Goal: Information Seeking & Learning: Find contact information

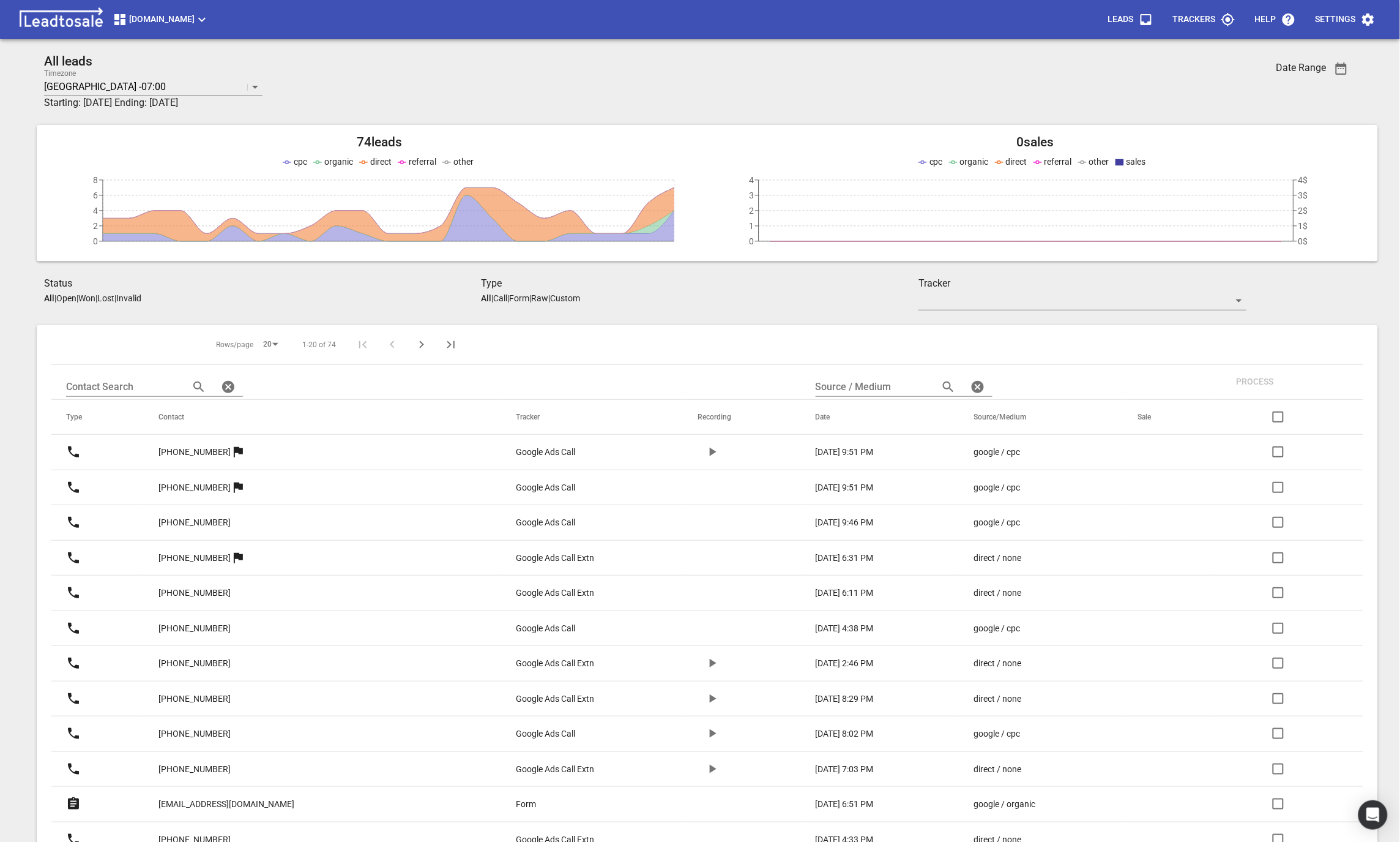
click at [698, 455] on span "button" at bounding box center [712, 452] width 29 height 15
click at [698, 442] on button "button" at bounding box center [712, 451] width 29 height 29
click at [705, 657] on icon "button" at bounding box center [712, 663] width 15 height 15
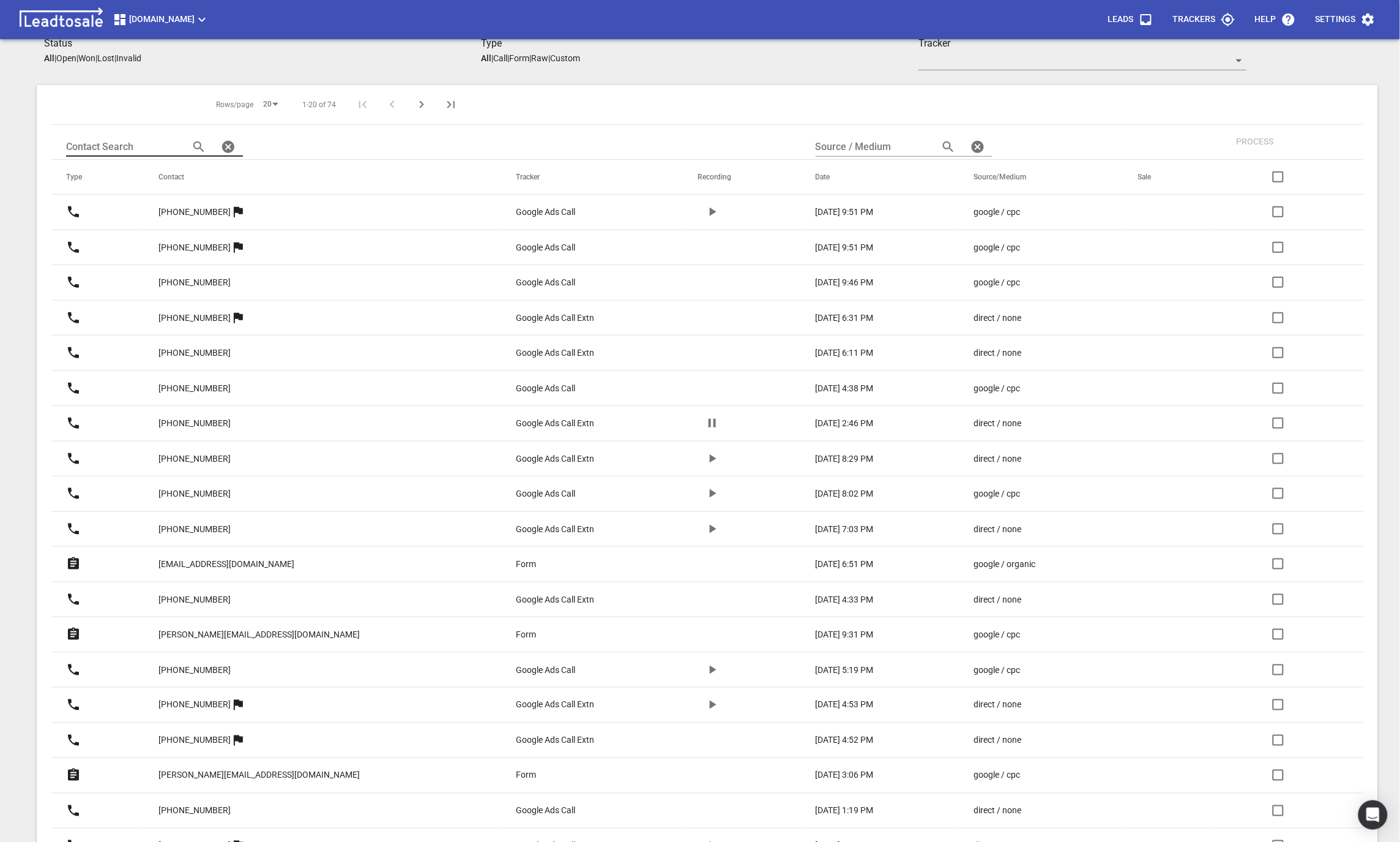
scroll to position [319, 0]
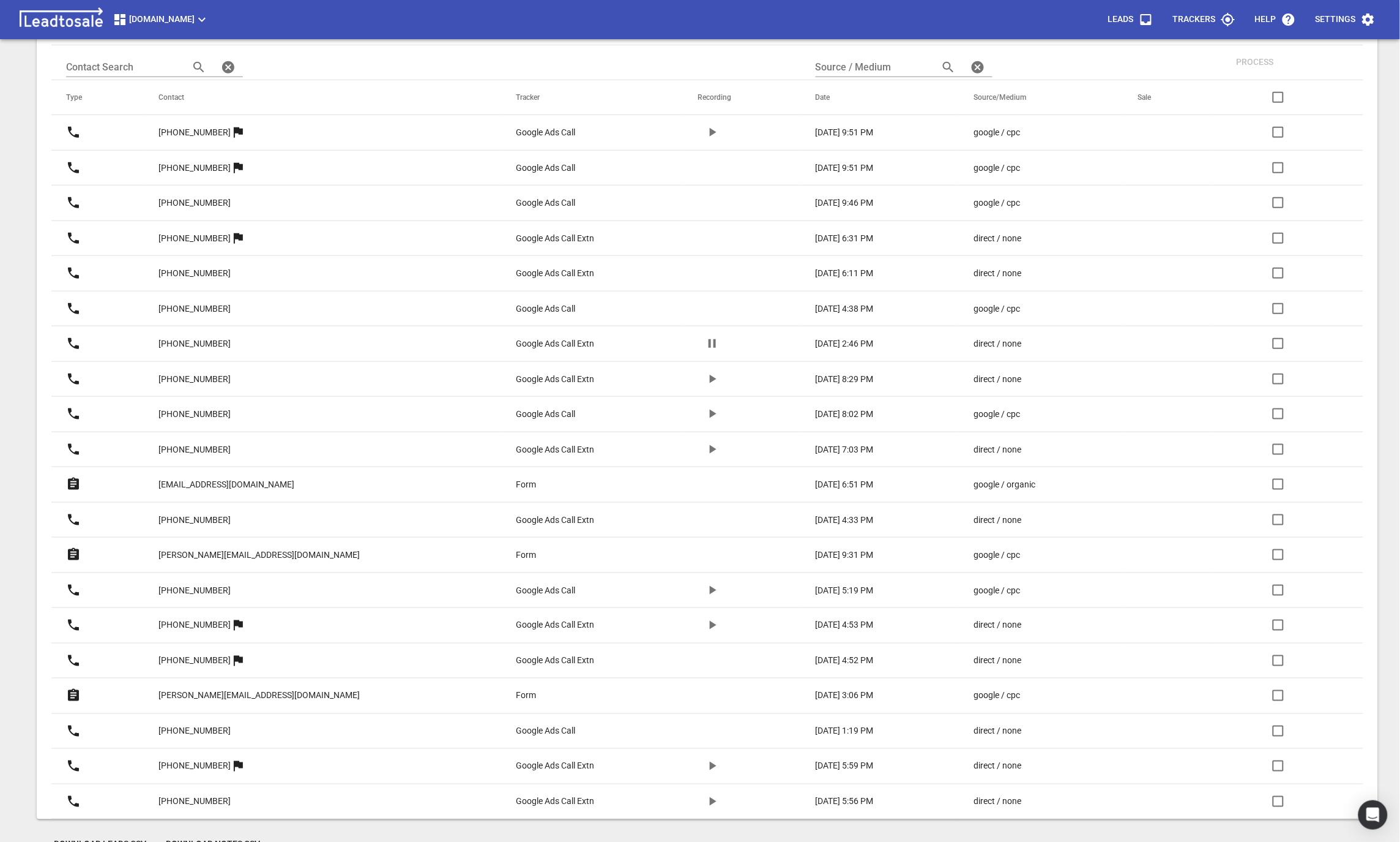
click at [705, 347] on icon "button" at bounding box center [712, 343] width 15 height 15
click at [705, 383] on icon "button" at bounding box center [712, 379] width 15 height 15
click at [705, 378] on icon "button" at bounding box center [712, 379] width 15 height 15
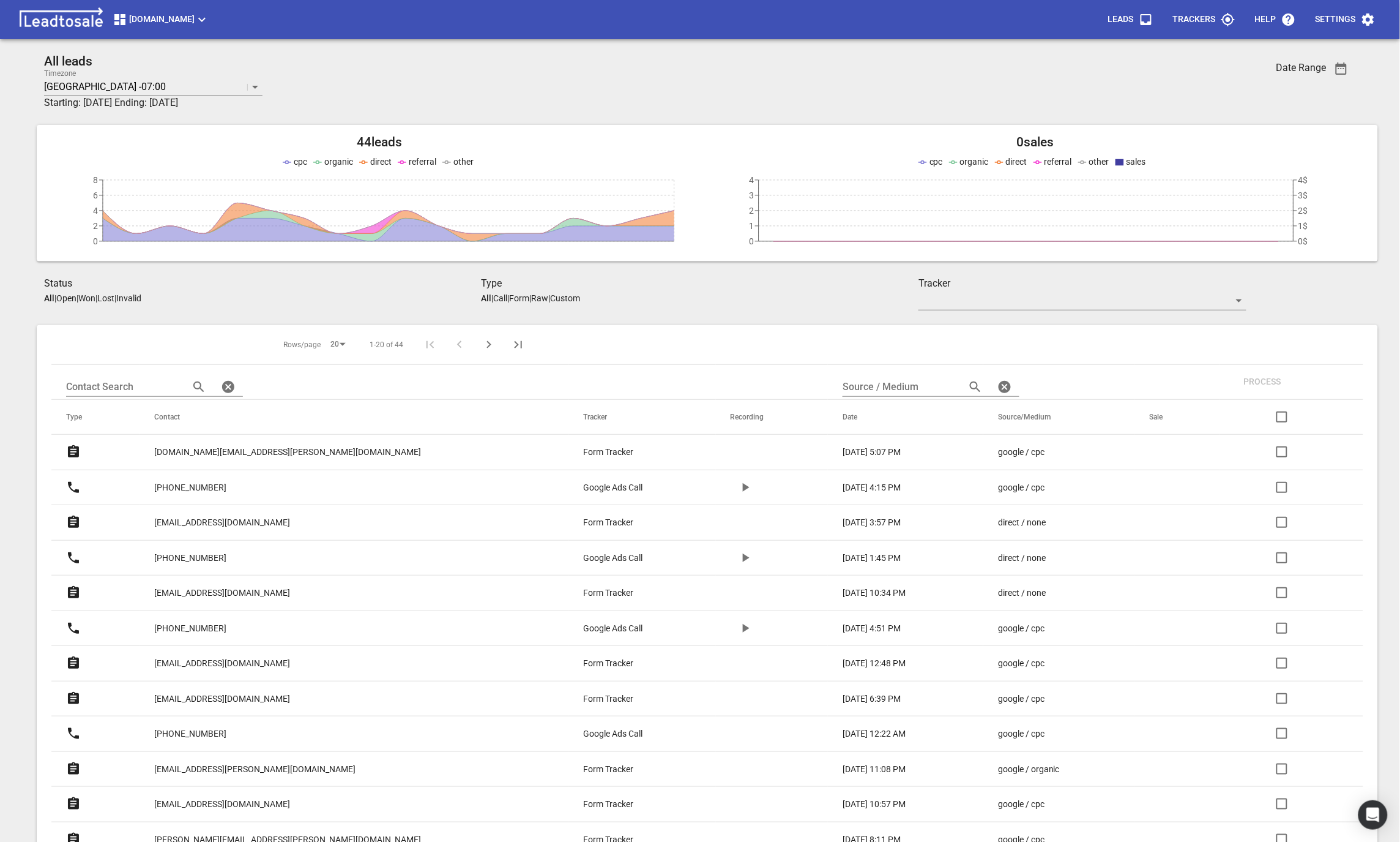
click at [220, 455] on p "sanjeev.berry.sb@gmail.com" at bounding box center [287, 451] width 267 height 12
click at [203, 492] on p "+64223579332" at bounding box center [190, 487] width 72 height 12
click at [172, 519] on p "[EMAIL_ADDRESS][DOMAIN_NAME]" at bounding box center [222, 522] width 135 height 12
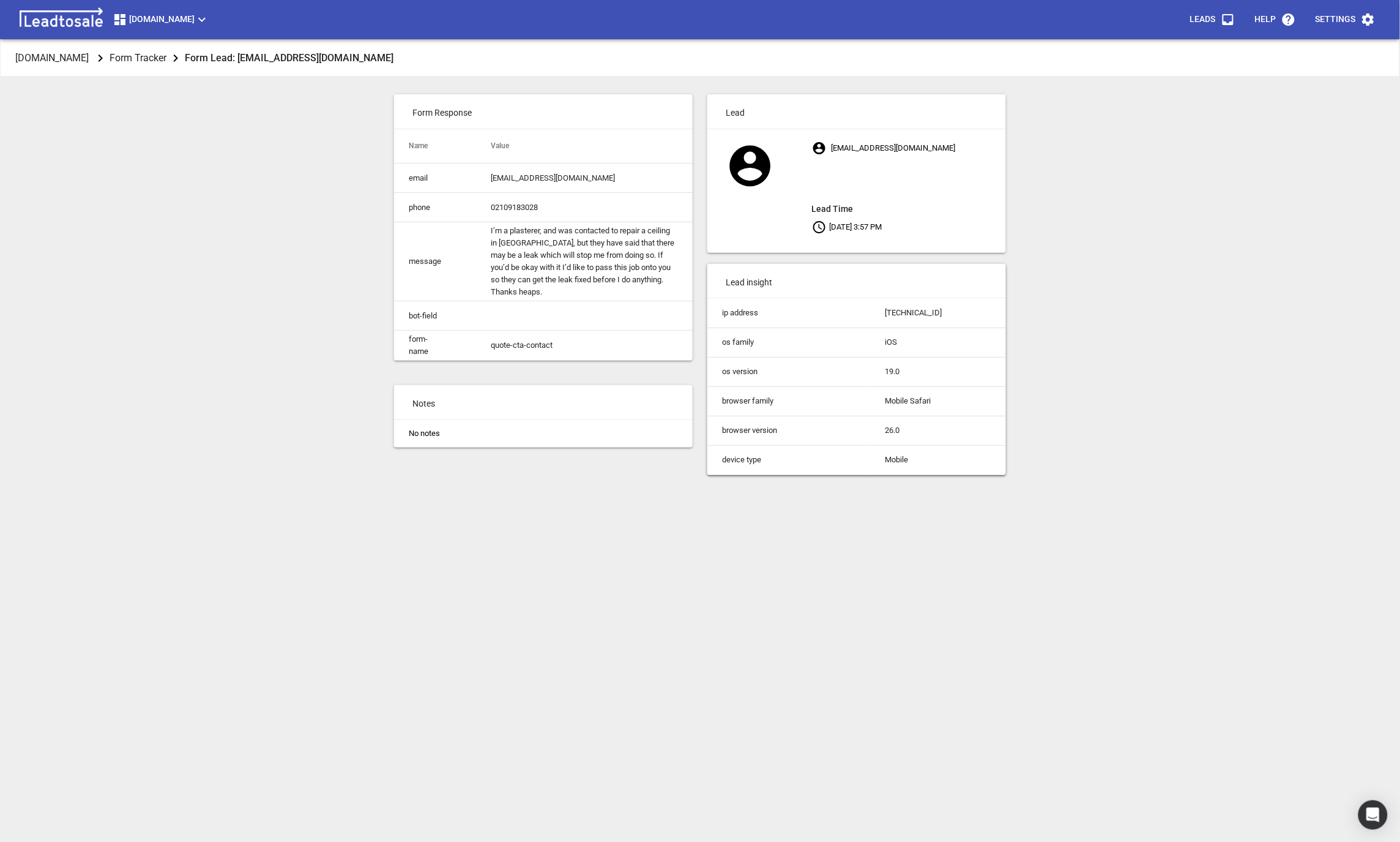
click at [172, 519] on div "[DOMAIN_NAME] Form Tracker Form Lead: [EMAIL_ADDRESS][DOMAIN_NAME] Form Respons…" at bounding box center [700, 460] width 1390 height 842
click at [172, 519] on div "Modernroofing.co.nz Form Tracker Form Lead: max@revivir.nz Form Response Name V…" at bounding box center [700, 460] width 1390 height 842
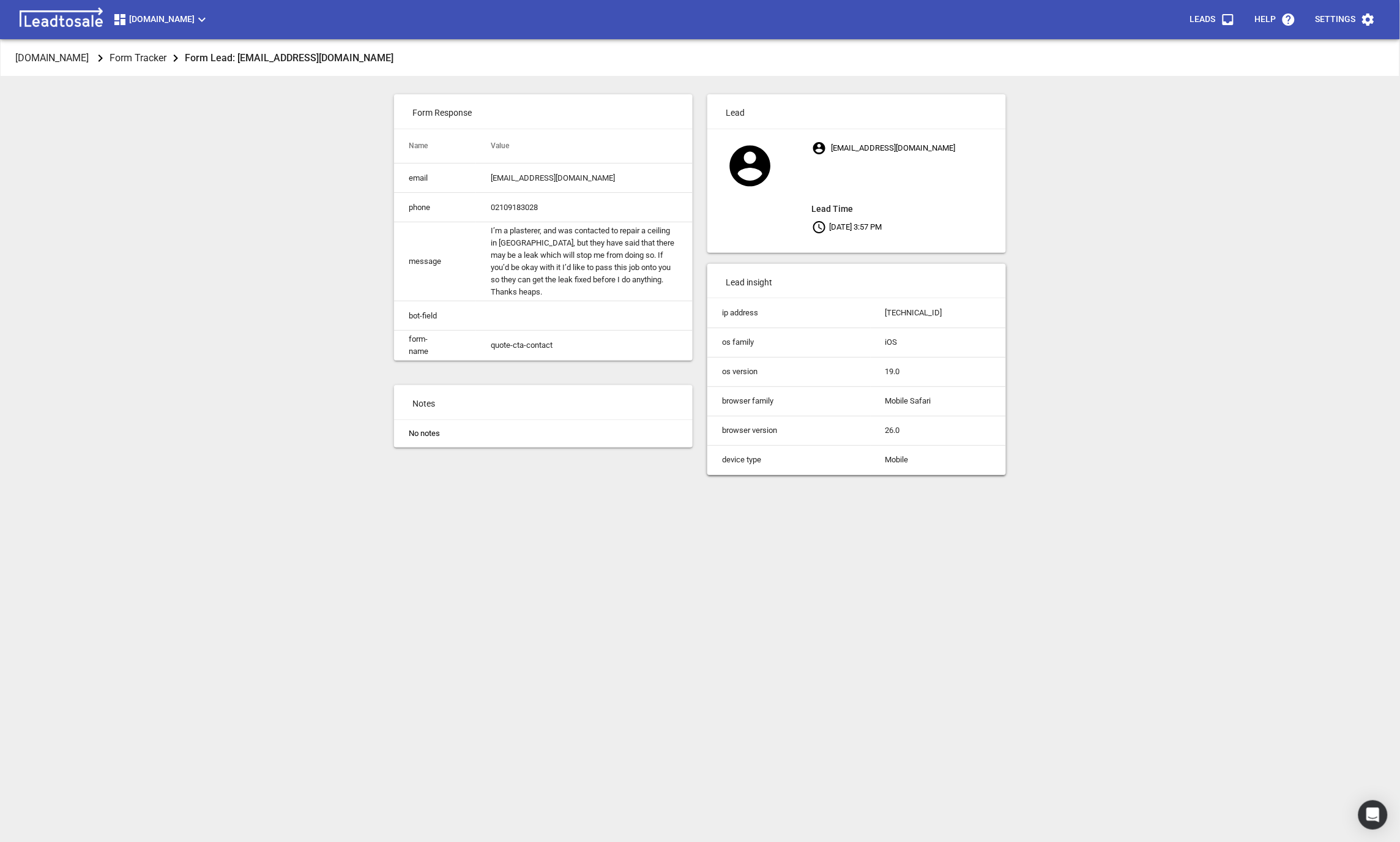
click at [172, 519] on div "Modernroofing.co.nz Form Tracker Form Lead: max@revivir.nz Form Response Name V…" at bounding box center [700, 460] width 1390 height 842
click at [203, 269] on div "Modernroofing.co.nz Form Tracker Form Lead: max@revivir.nz Form Response Name V…" at bounding box center [700, 460] width 1390 height 842
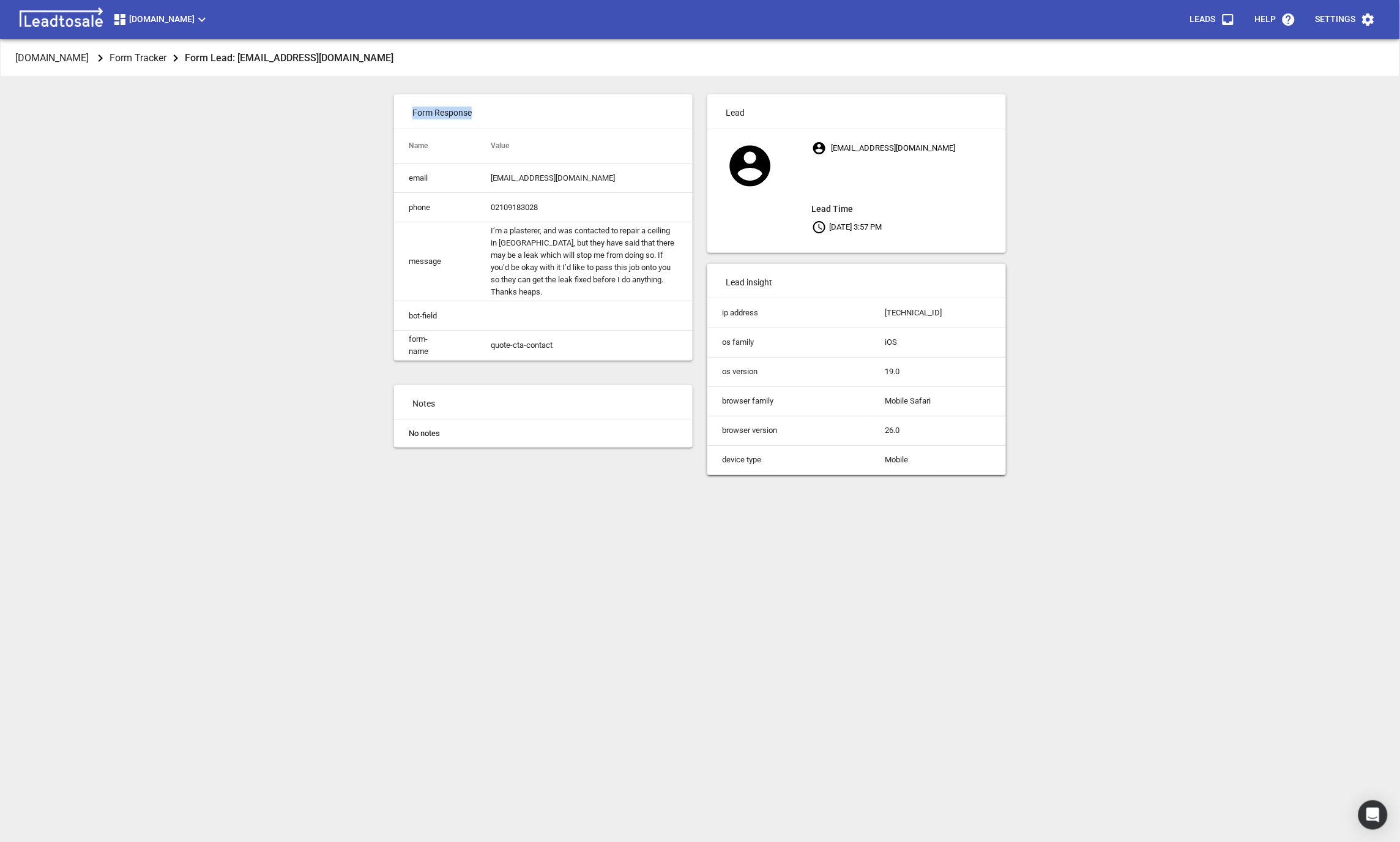
click at [203, 269] on div "Modernroofing.co.nz Form Tracker Form Lead: max@revivir.nz Form Response Name V…" at bounding box center [700, 460] width 1390 height 842
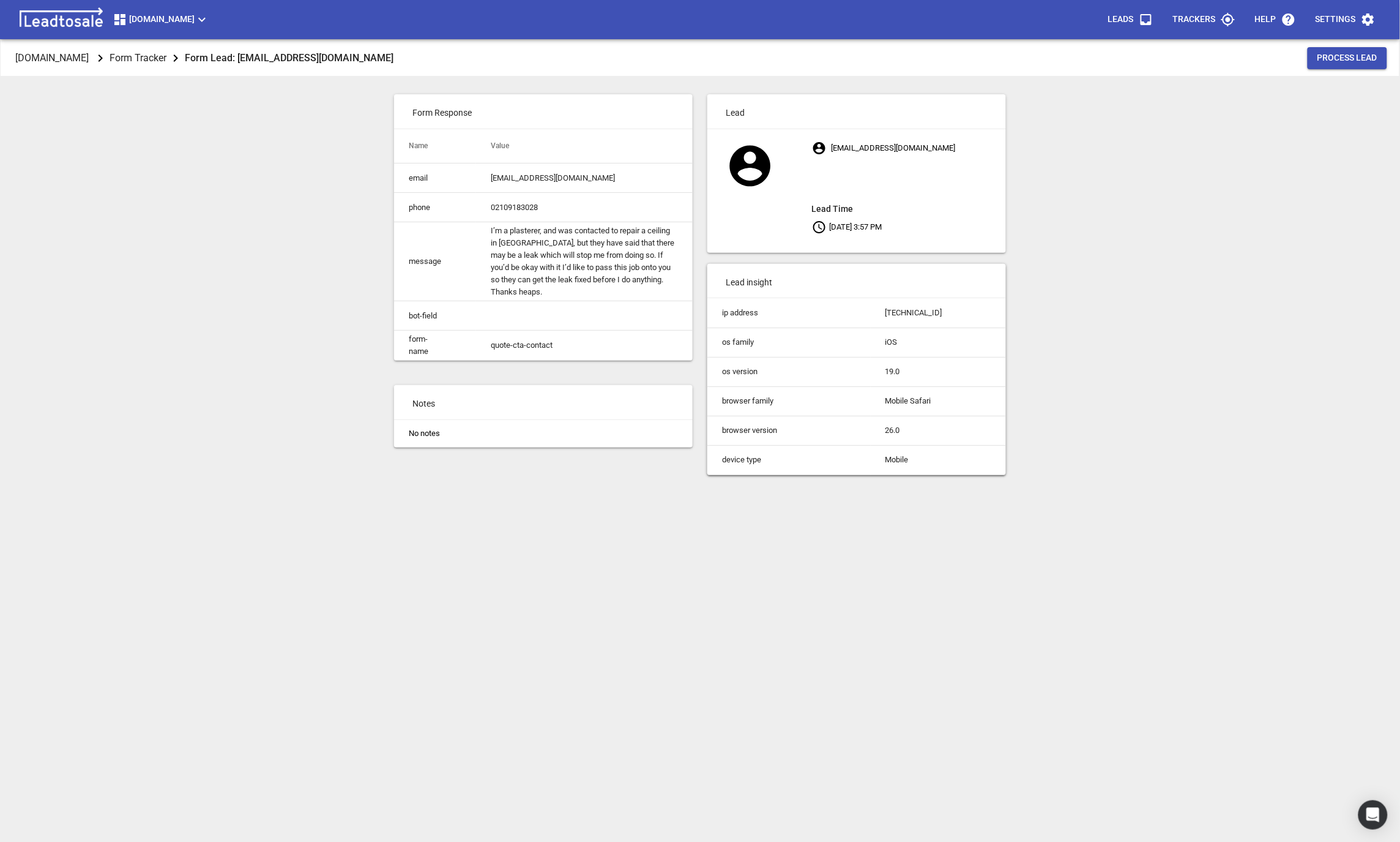
click at [203, 269] on div "Modernroofing.co.nz Form Tracker Form Lead: max@revivir.nz Process Lead Form Re…" at bounding box center [700, 460] width 1390 height 842
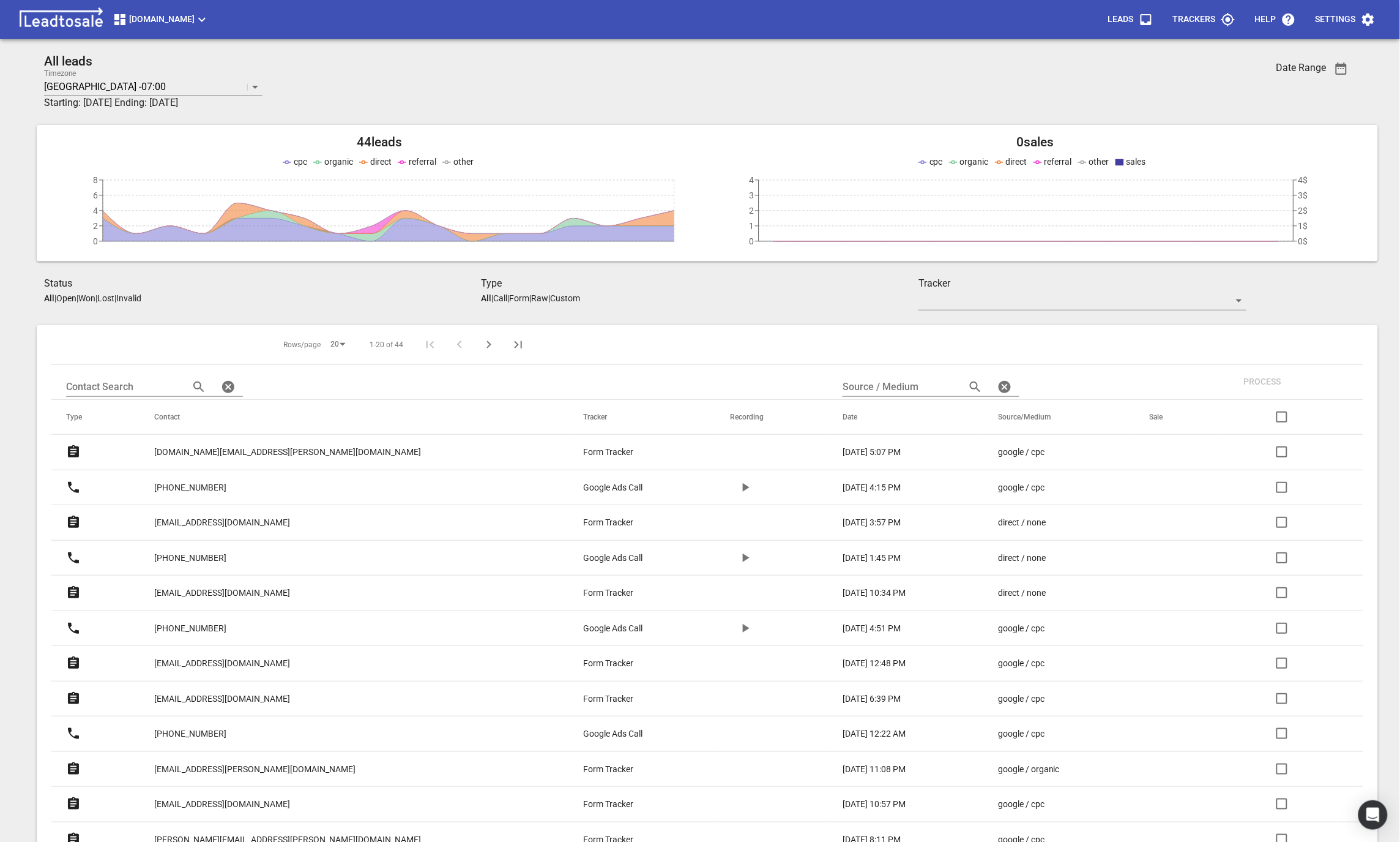
click at [186, 588] on p "[EMAIL_ADDRESS][DOMAIN_NAME]" at bounding box center [222, 593] width 135 height 12
click at [195, 602] on link "[EMAIL_ADDRESS][DOMAIN_NAME]" at bounding box center [222, 593] width 135 height 30
click at [189, 659] on p "jarrydbrown37@gmail.com" at bounding box center [222, 662] width 135 height 12
